Goal: Task Accomplishment & Management: Manage account settings

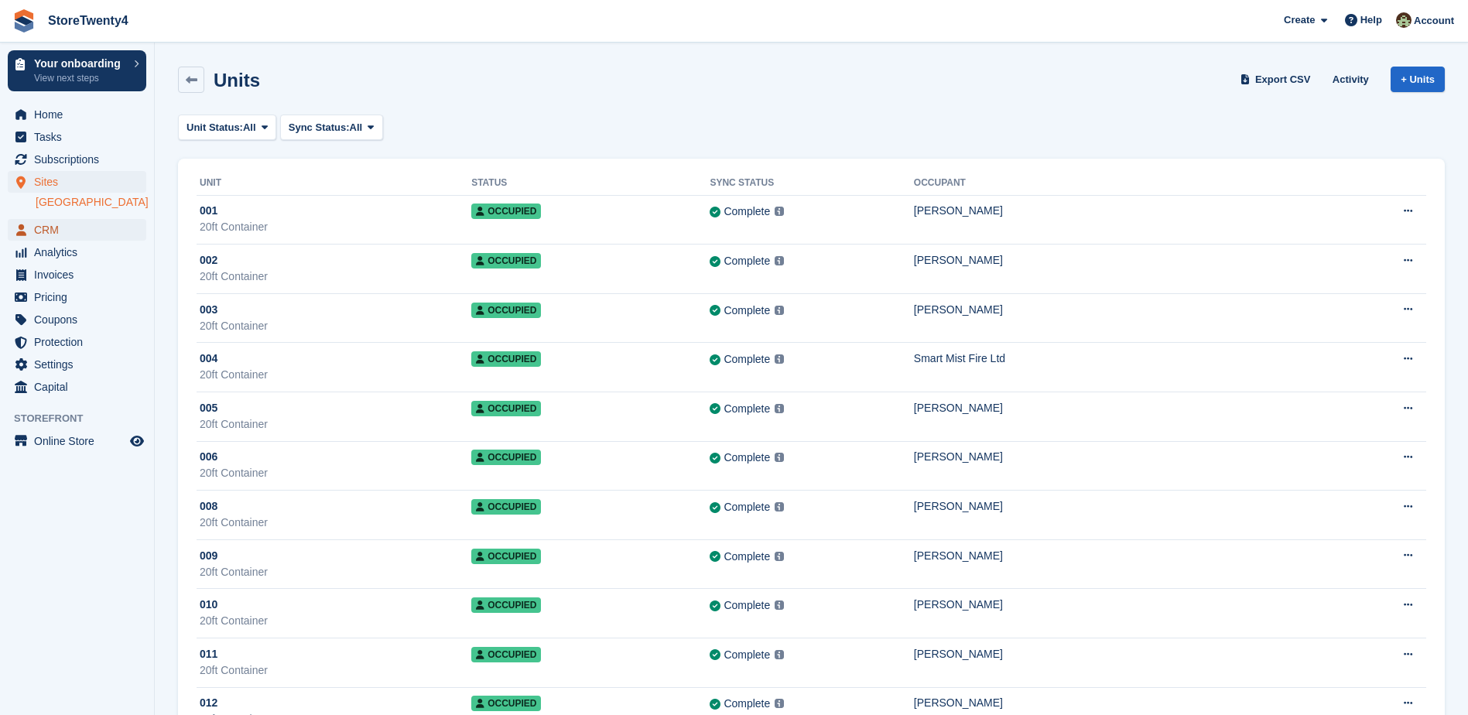
click at [56, 241] on span "CRM" at bounding box center [80, 230] width 93 height 22
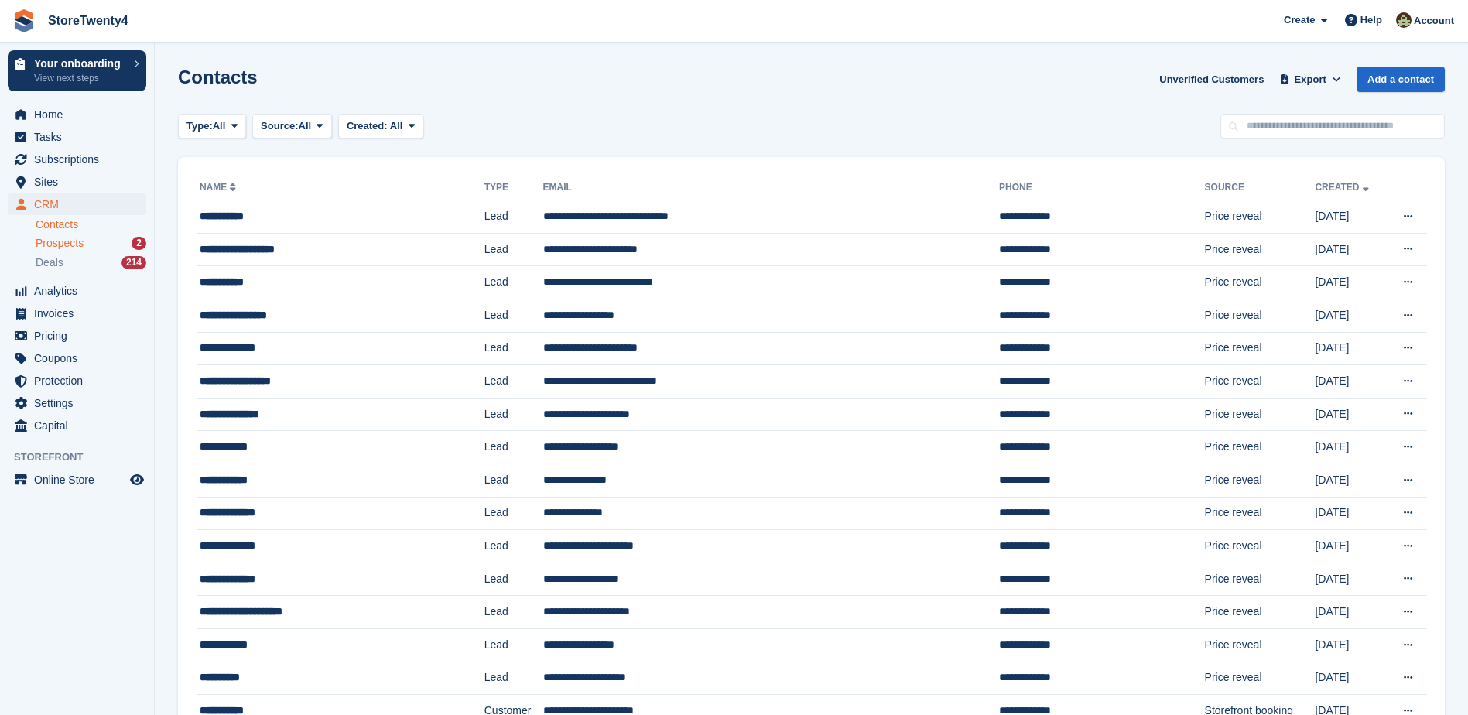
click at [64, 244] on span "Prospects" at bounding box center [60, 243] width 48 height 15
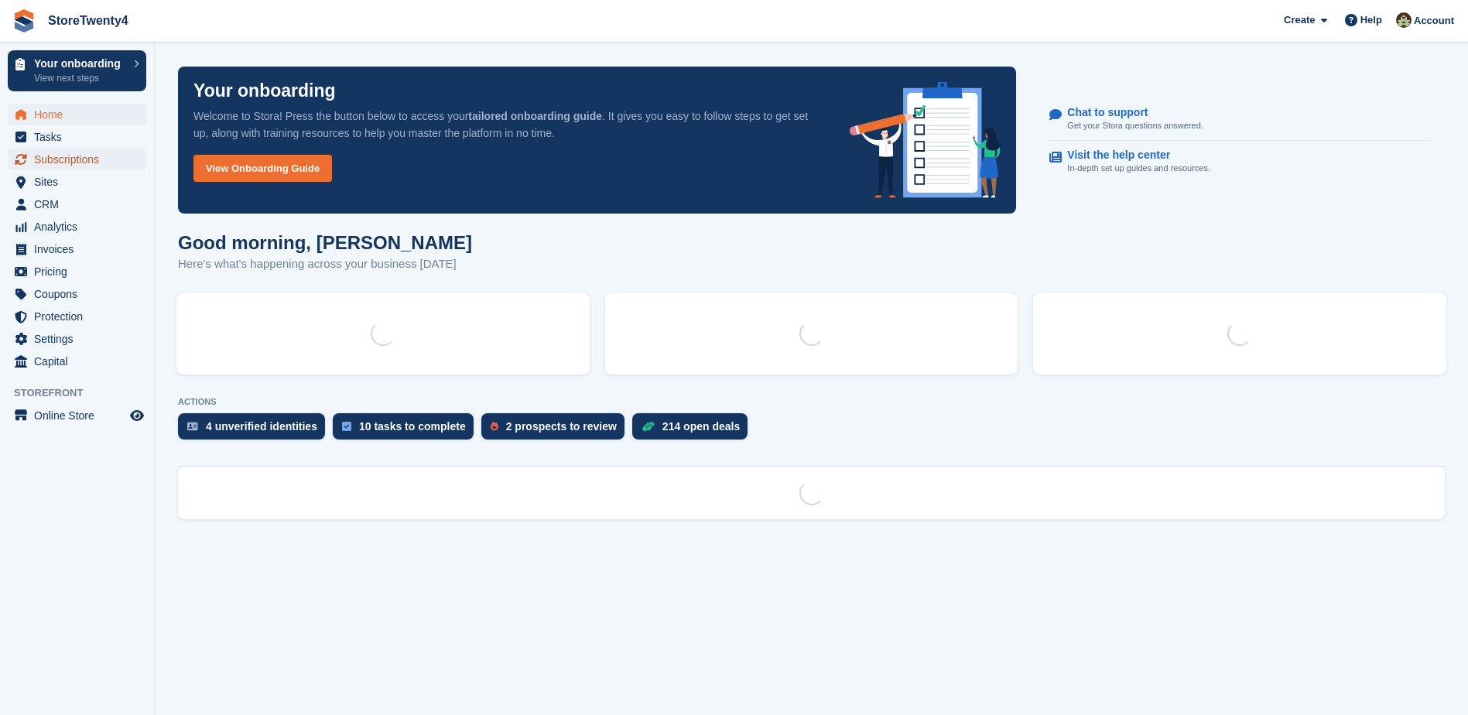
click at [59, 158] on span "Subscriptions" at bounding box center [80, 160] width 93 height 22
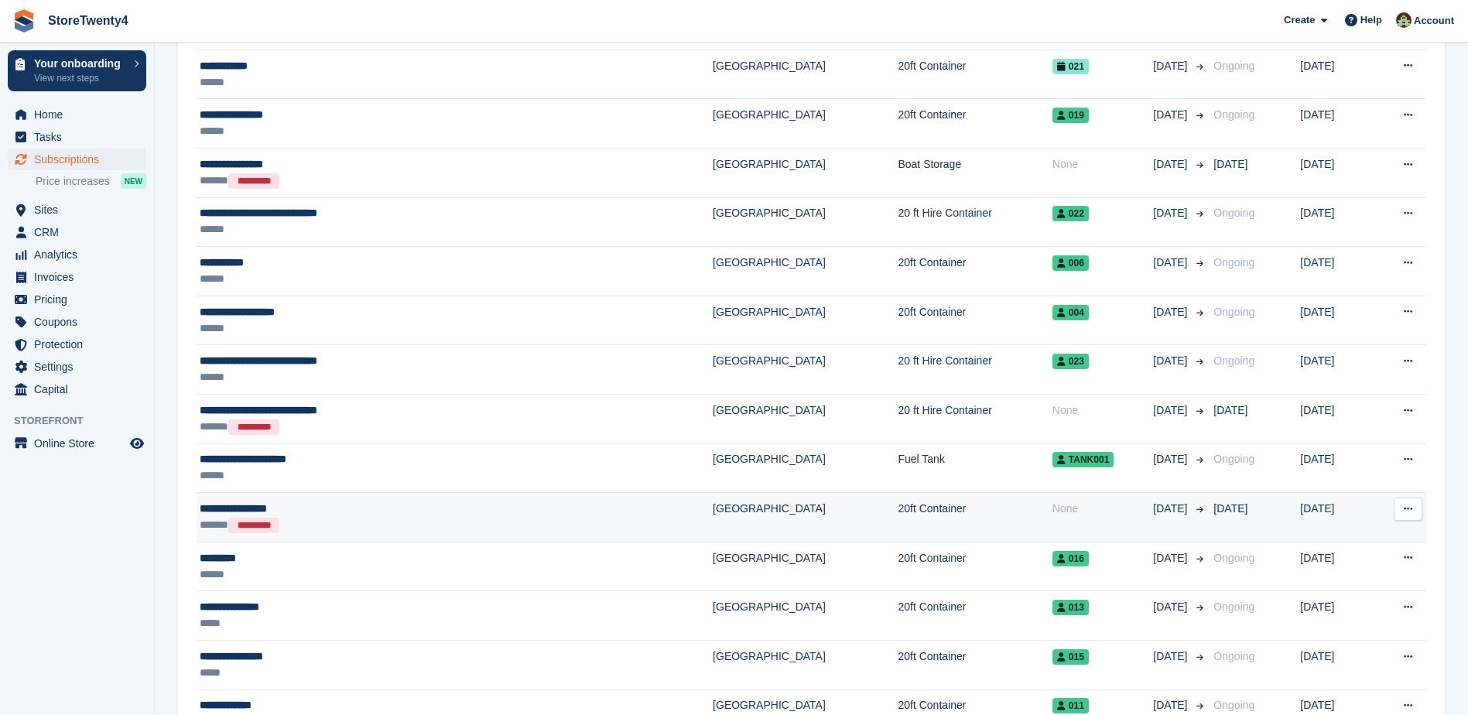
scroll to position [464, 0]
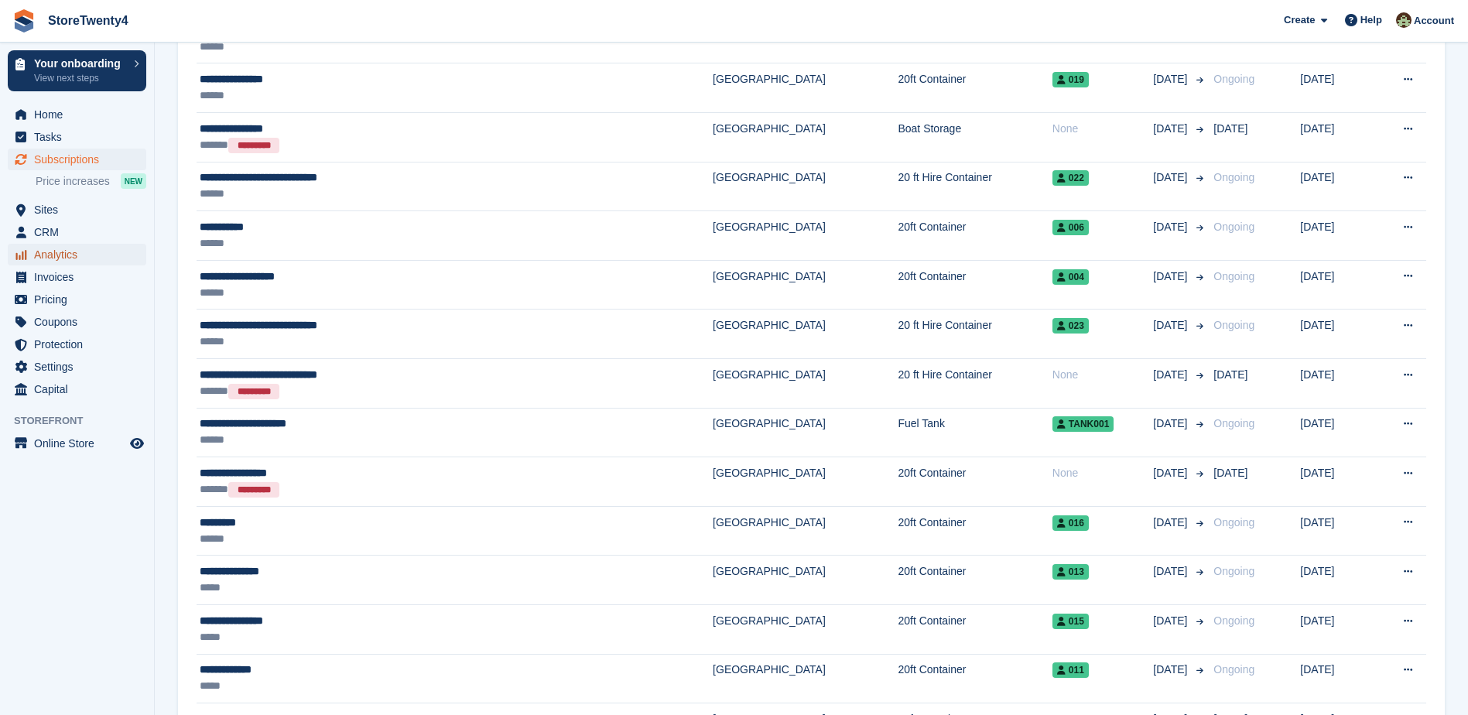
click at [67, 255] on span "Analytics" at bounding box center [80, 255] width 93 height 22
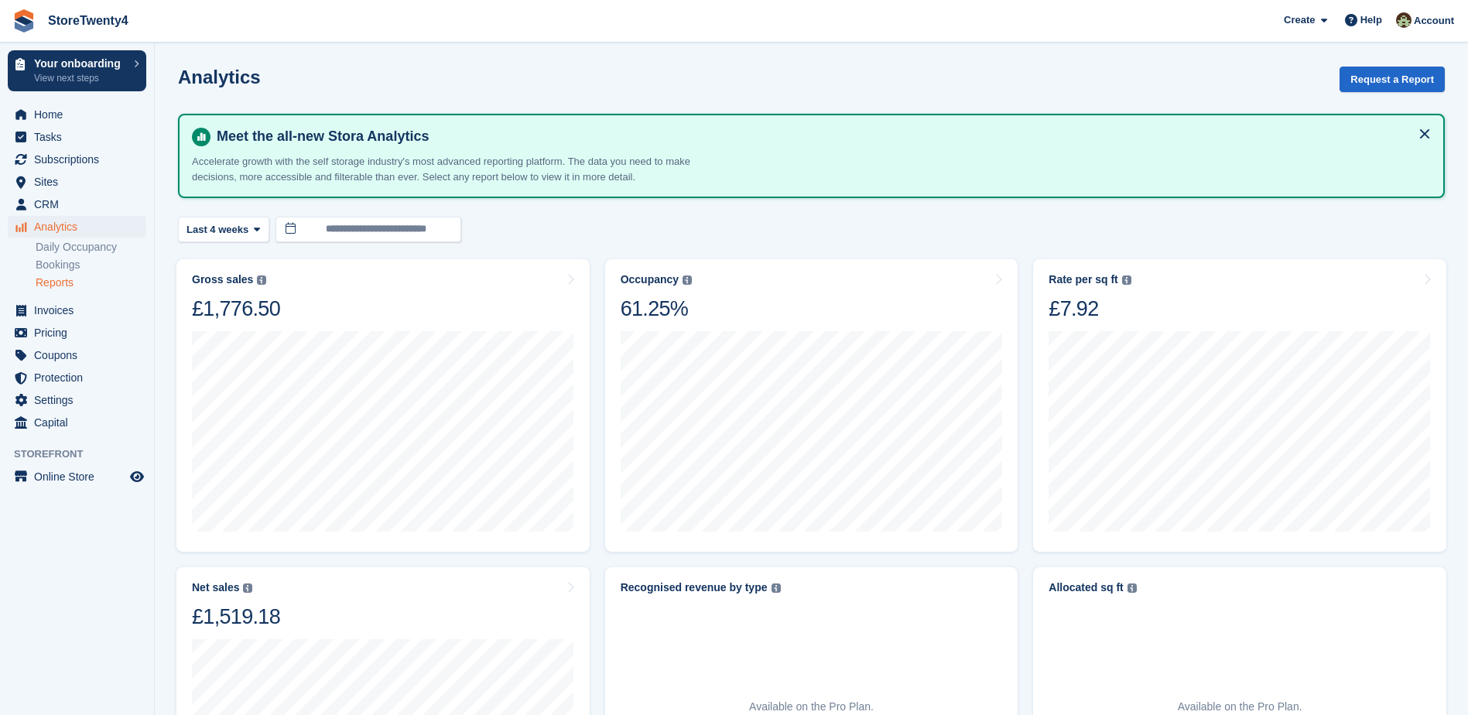
click at [65, 283] on link "Reports" at bounding box center [91, 283] width 111 height 15
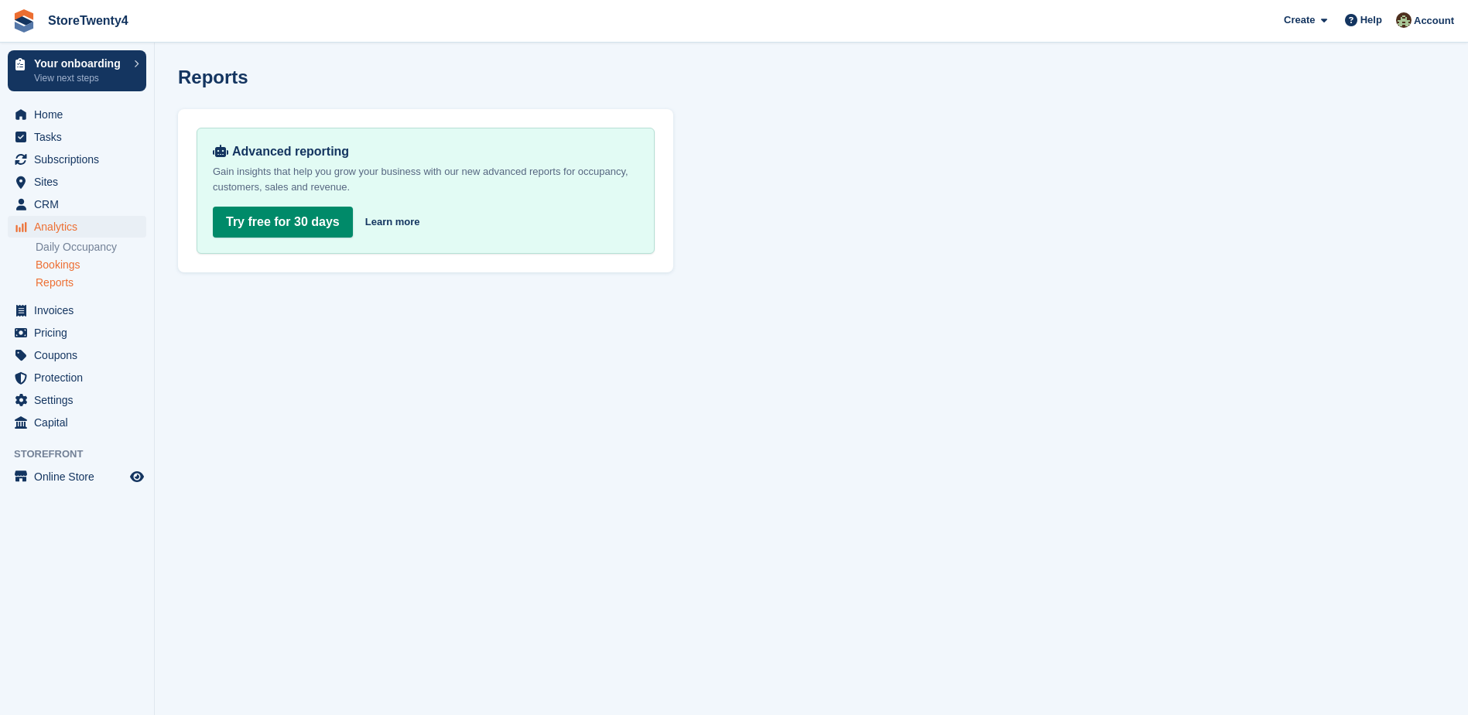
click at [67, 266] on link "Bookings" at bounding box center [91, 265] width 111 height 15
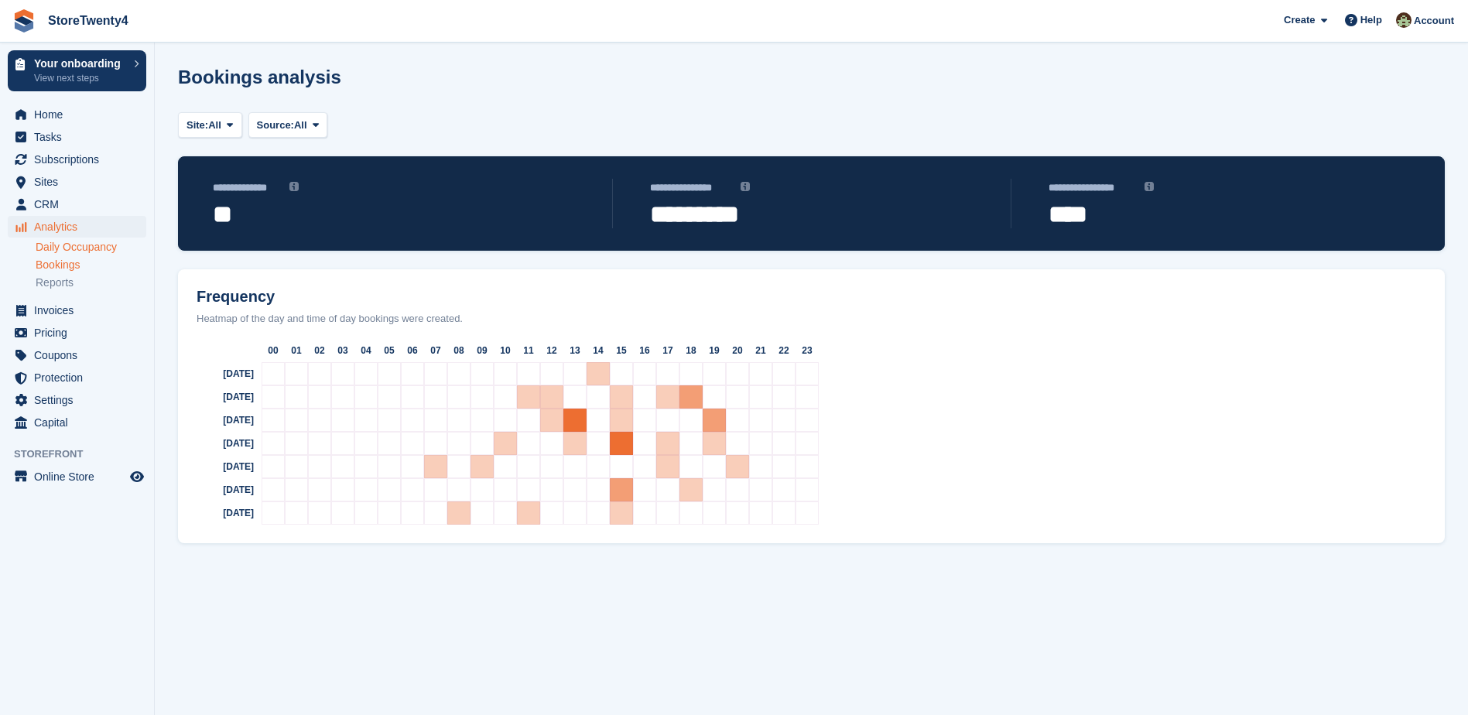
click at [86, 249] on link "Daily Occupancy" at bounding box center [91, 247] width 111 height 15
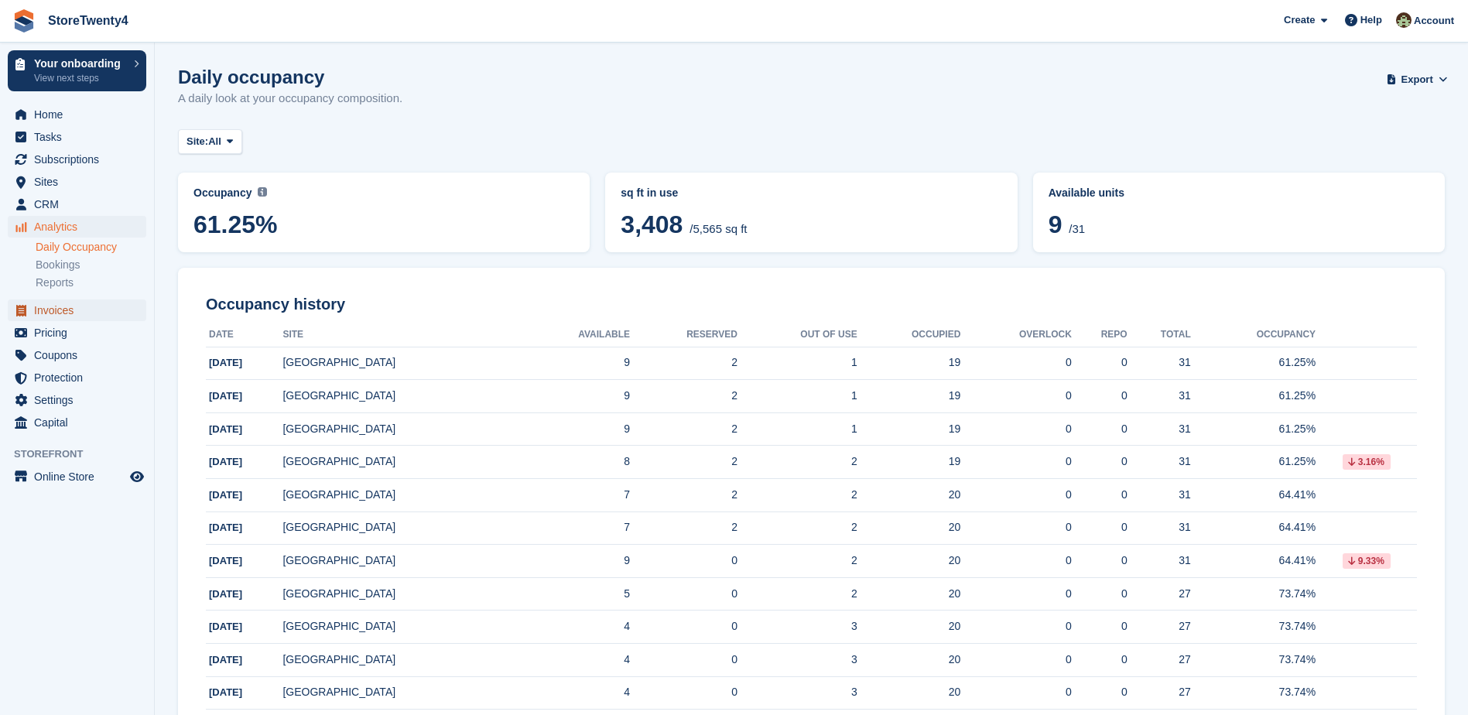
click at [69, 308] on span "Invoices" at bounding box center [80, 311] width 93 height 22
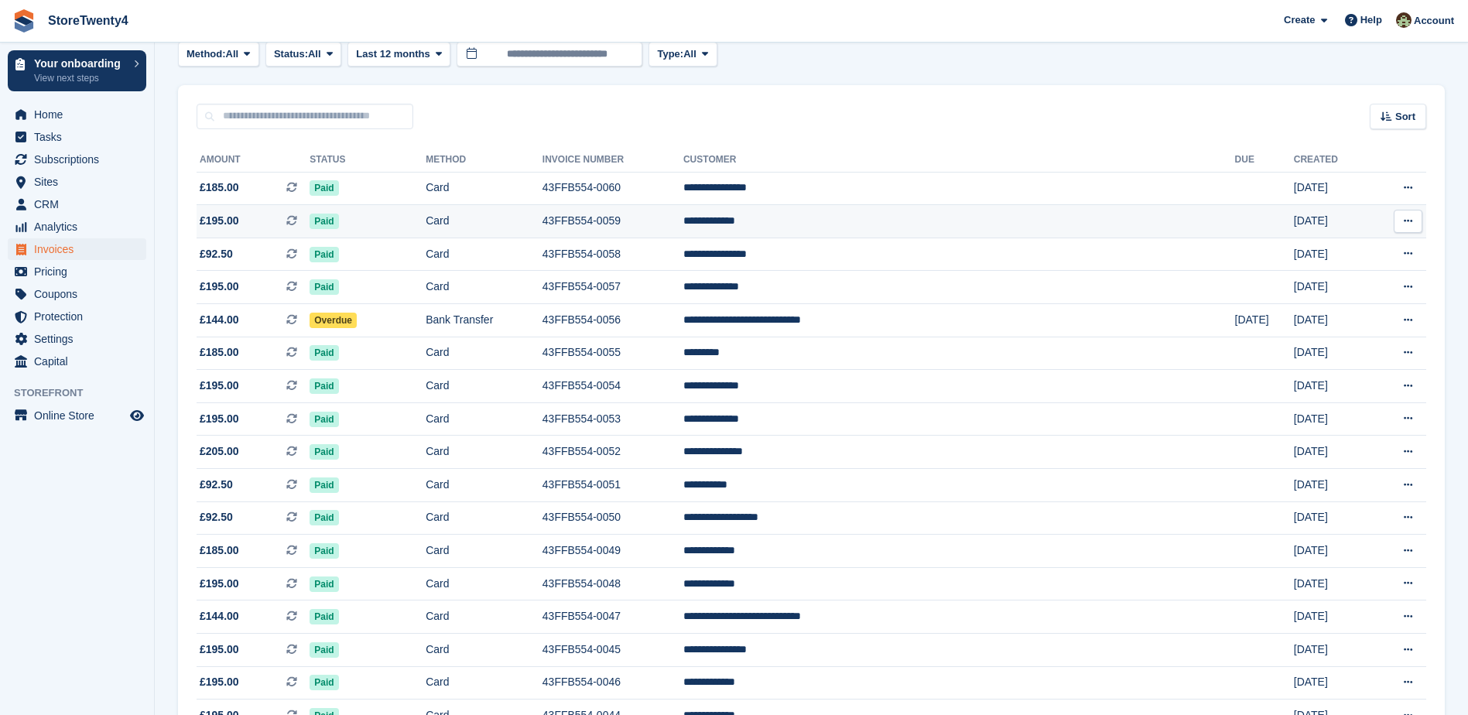
scroll to position [155, 0]
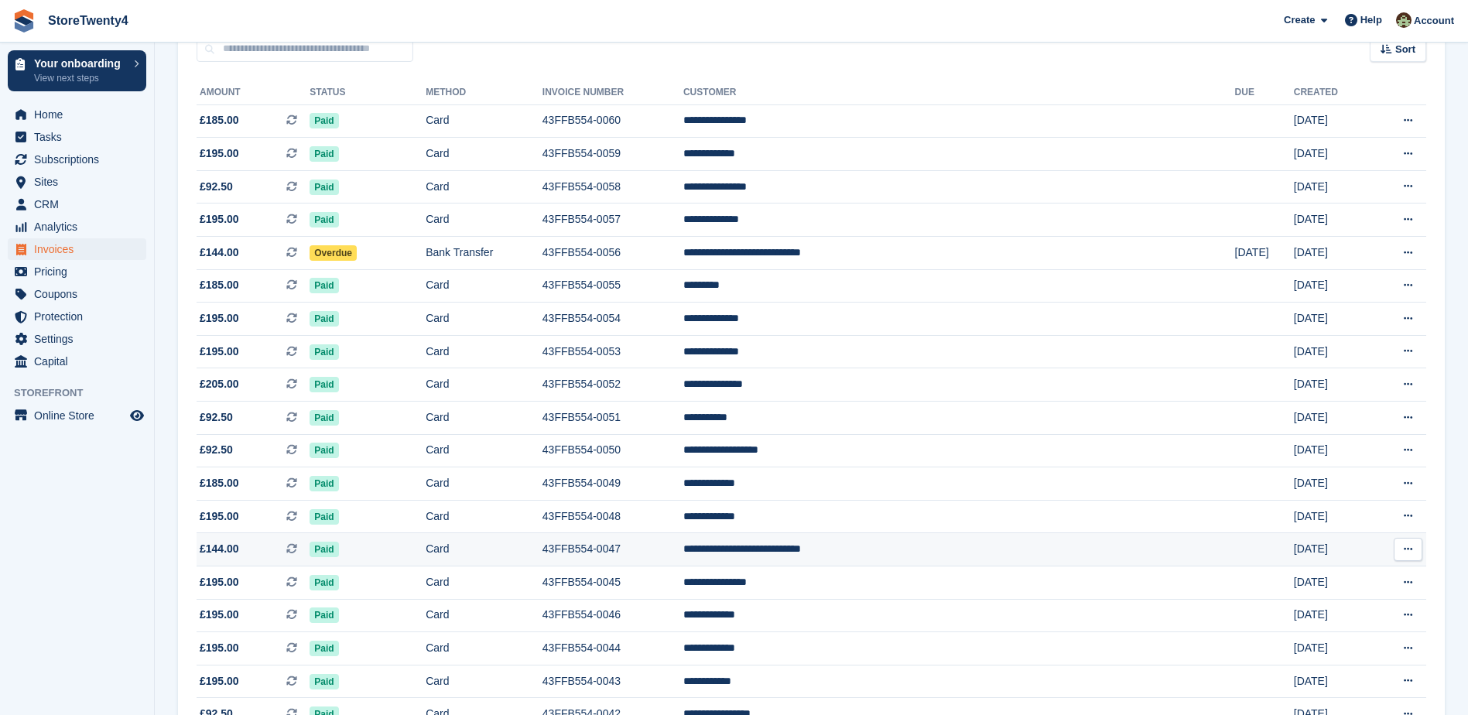
click at [921, 550] on td "**********" at bounding box center [960, 549] width 552 height 33
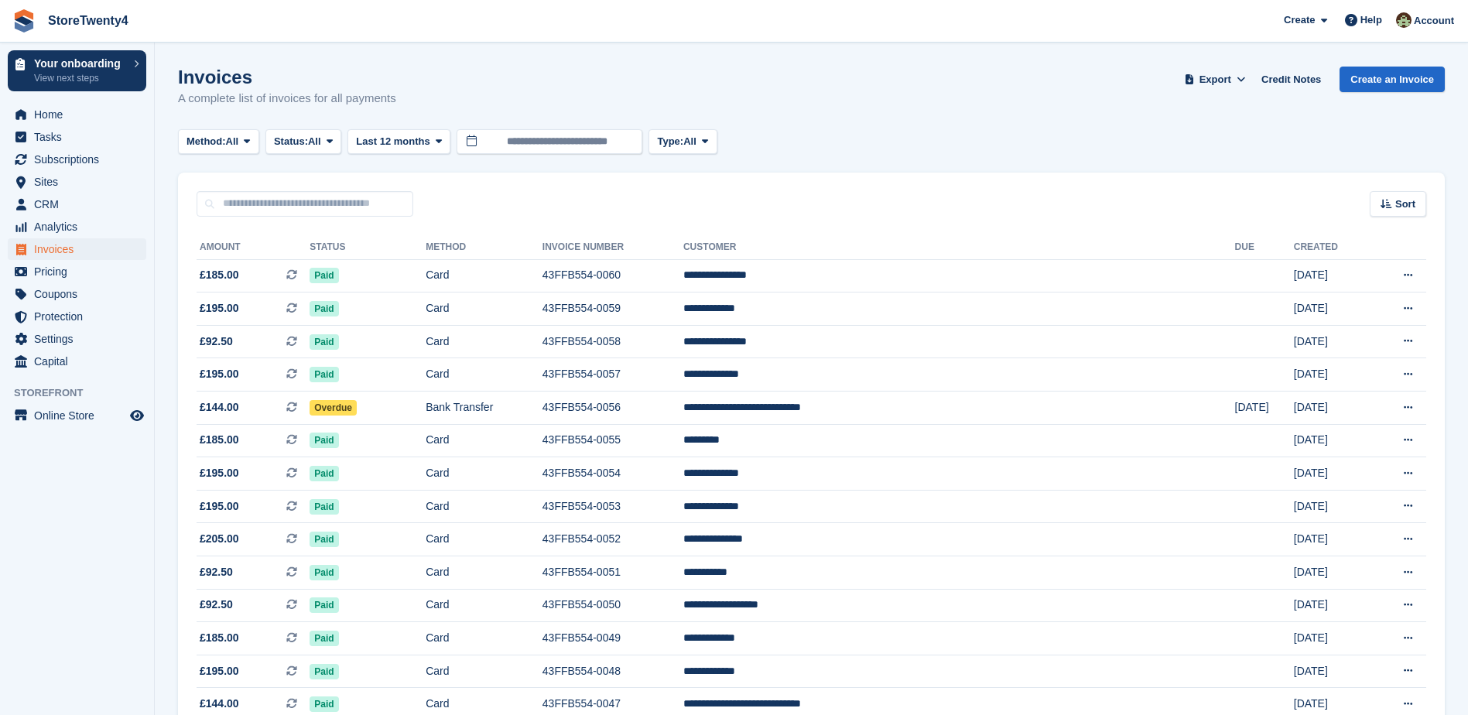
scroll to position [155, 0]
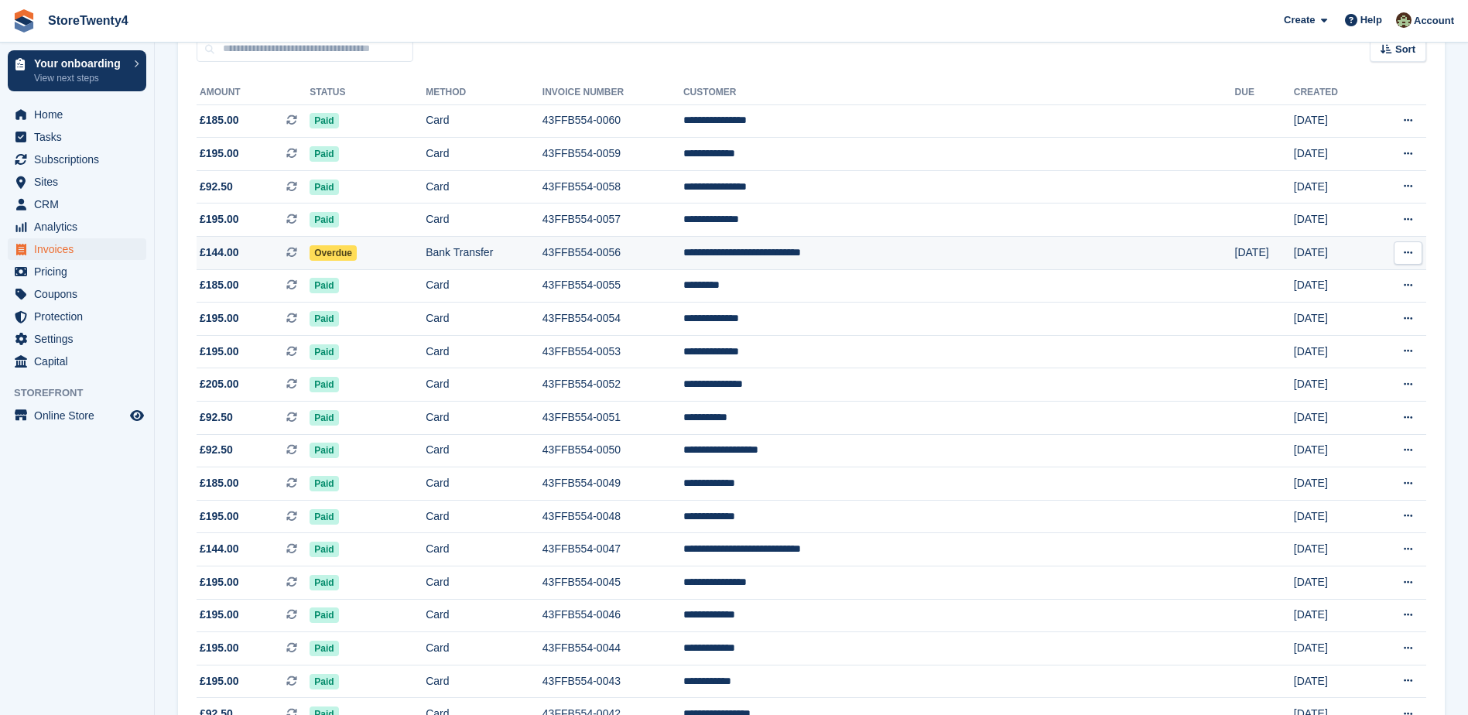
click at [684, 252] on td "43FFB554-0056" at bounding box center [613, 253] width 141 height 33
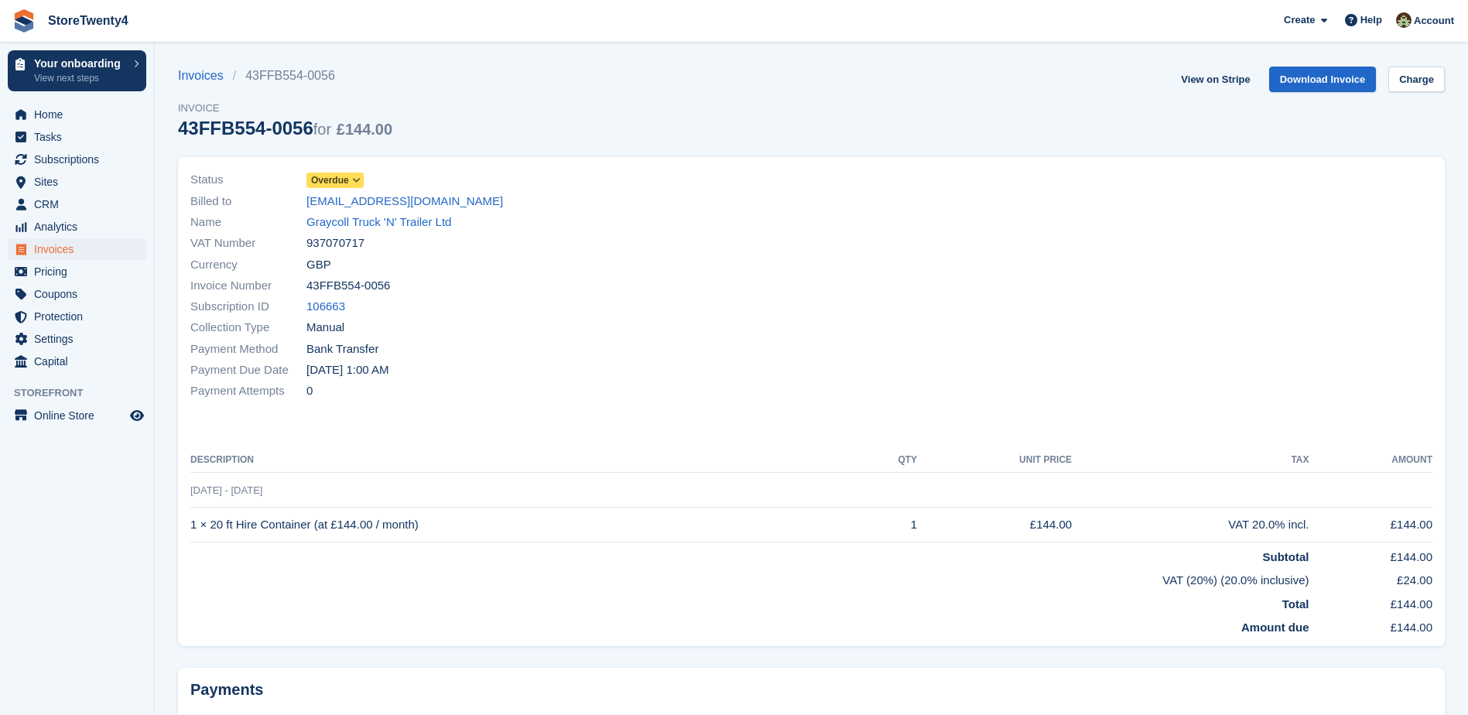
click at [355, 176] on icon at bounding box center [356, 180] width 9 height 9
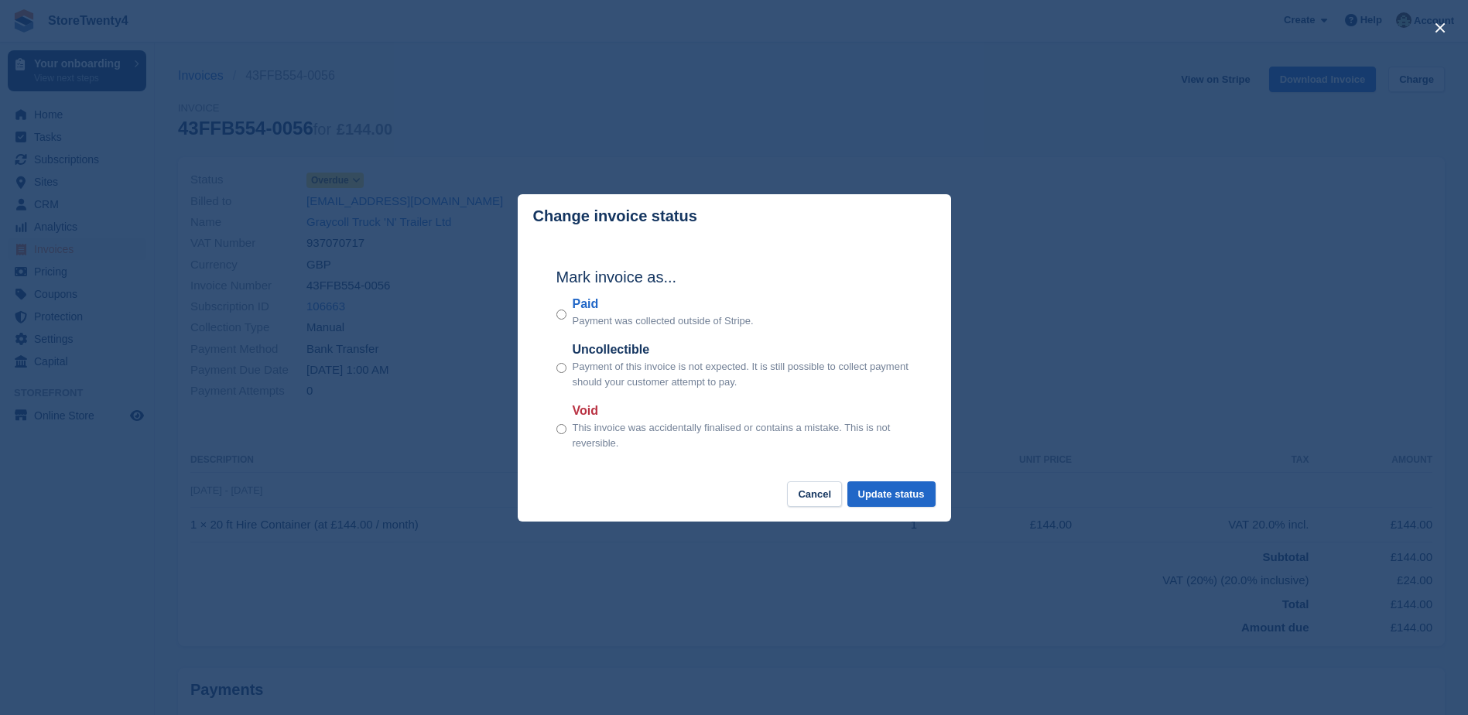
click at [520, 84] on div "close" at bounding box center [734, 357] width 1468 height 715
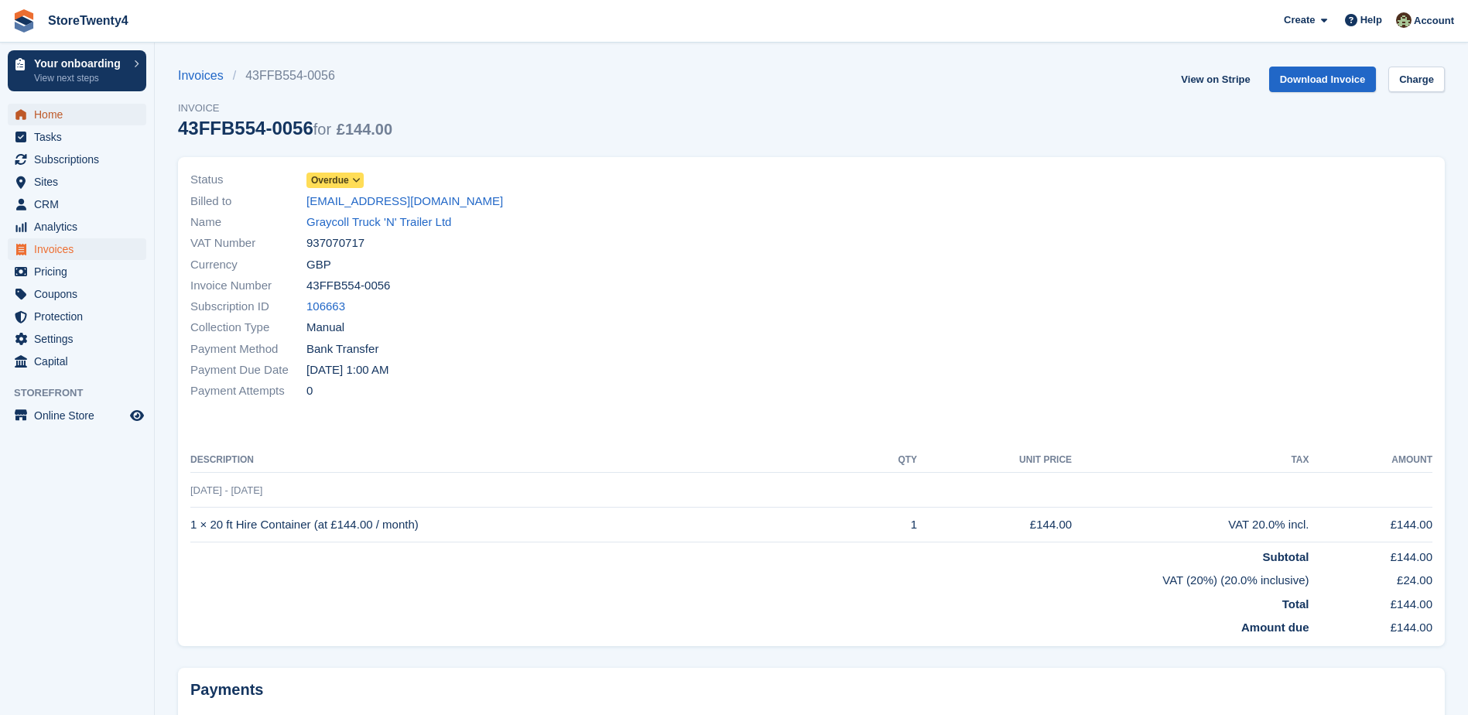
click at [54, 115] on span "Home" at bounding box center [80, 115] width 93 height 22
